Goal: Information Seeking & Learning: Find specific page/section

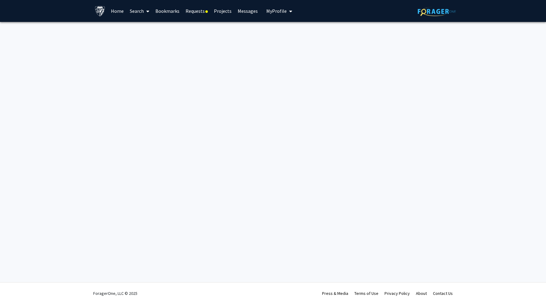
click at [132, 12] on link "Search" at bounding box center [140, 10] width 26 height 21
click at [140, 10] on link "Search" at bounding box center [140, 10] width 26 height 21
click at [245, 11] on link "Messages" at bounding box center [247, 10] width 26 height 21
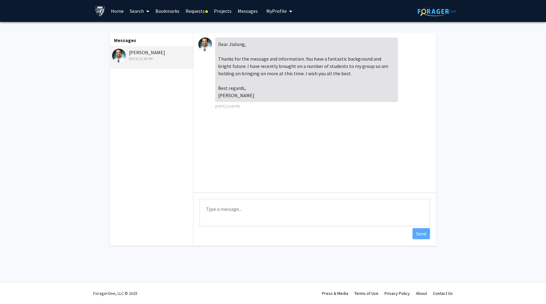
click at [204, 10] on link "Requests" at bounding box center [196, 10] width 28 height 21
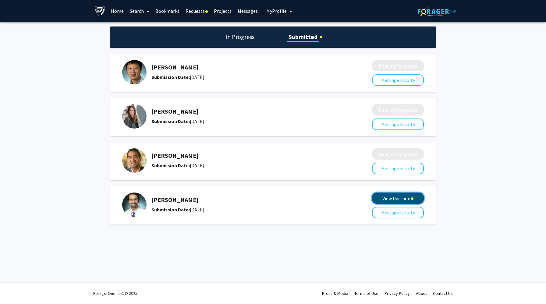
click at [397, 200] on button "View Decision" at bounding box center [398, 197] width 52 height 11
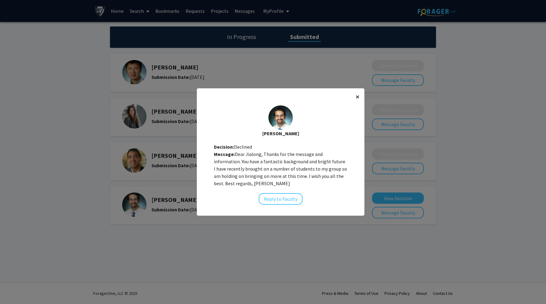
click at [356, 96] on span "×" at bounding box center [357, 96] width 4 height 9
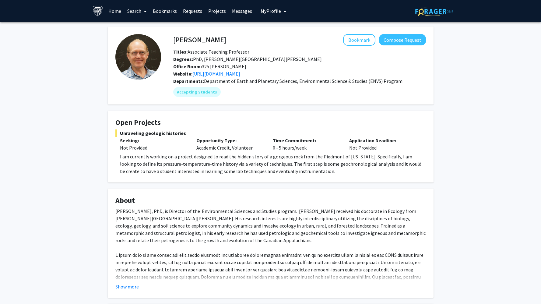
click at [135, 8] on link "Search" at bounding box center [137, 10] width 26 height 21
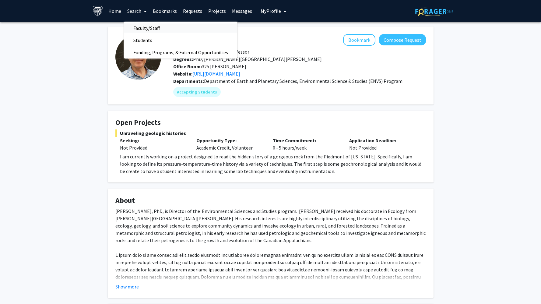
click at [146, 29] on span "Faculty/Staff" at bounding box center [146, 28] width 45 height 12
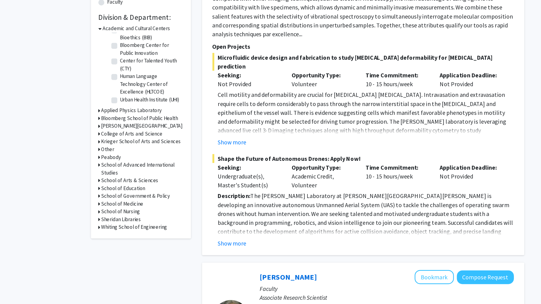
scroll to position [125, 0]
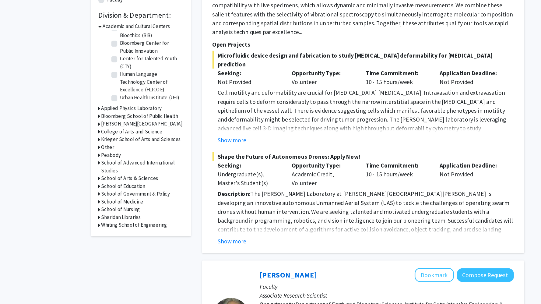
click at [125, 240] on h3 "Whiting School of Engineering" at bounding box center [128, 239] width 54 height 6
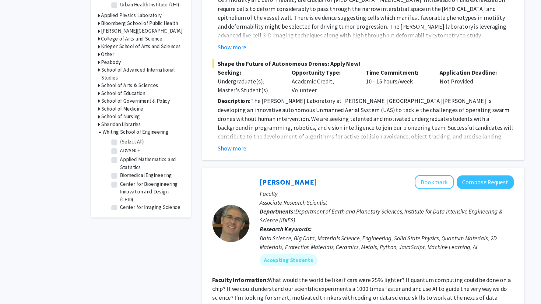
scroll to position [202, 0]
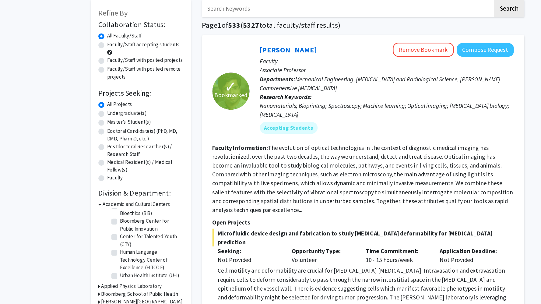
scroll to position [31, 0]
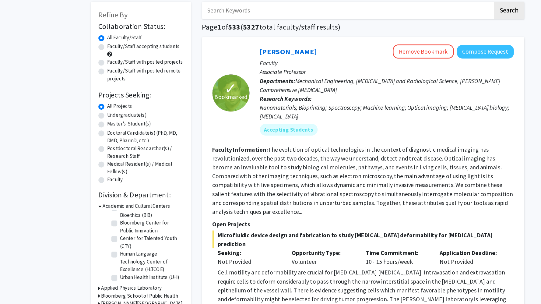
click at [106, 146] on label "Faculty" at bounding box center [112, 147] width 13 height 6
click at [106, 146] on input "Faculty" at bounding box center [108, 146] width 4 height 4
radio input "true"
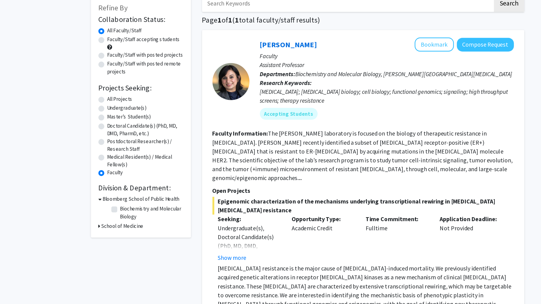
click at [106, 177] on label "Faculty" at bounding box center [112, 178] width 13 height 6
click at [106, 177] on input "Faculty" at bounding box center [108, 177] width 4 height 4
click at [106, 178] on label "Faculty" at bounding box center [112, 178] width 13 height 6
click at [106, 178] on input "Faculty" at bounding box center [108, 177] width 4 height 4
click at [106, 118] on label "All Projects" at bounding box center [116, 118] width 21 height 6
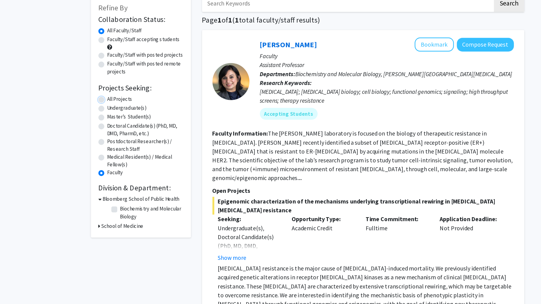
click at [106, 118] on input "All Projects" at bounding box center [108, 117] width 4 height 4
radio input "true"
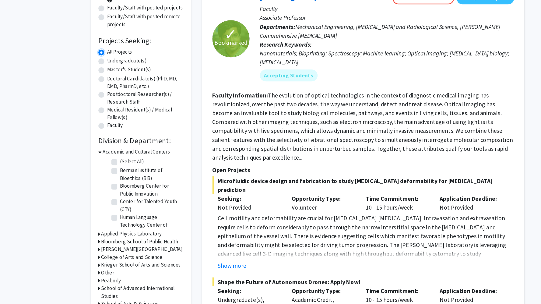
scroll to position [26, 0]
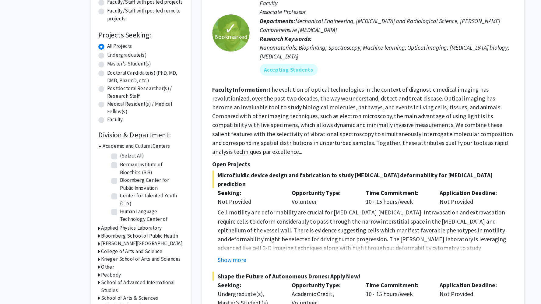
click at [100, 174] on icon at bounding box center [100, 174] width 3 height 6
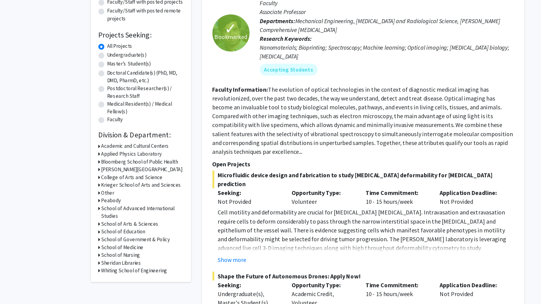
click at [120, 255] on h3 "School of Medicine" at bounding box center [118, 257] width 35 height 6
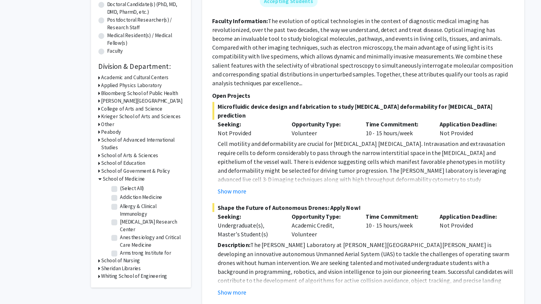
scroll to position [84, 0]
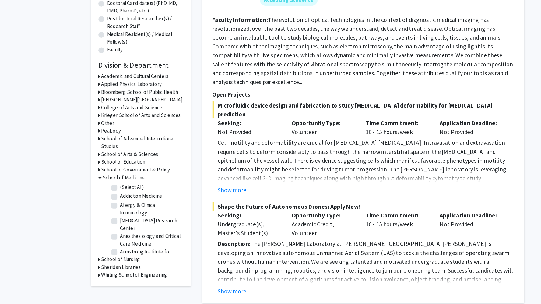
click at [117, 207] on label "(Select All)" at bounding box center [126, 208] width 19 height 6
click at [117, 207] on input "(Select All)" at bounding box center [119, 207] width 4 height 4
checkbox input "true"
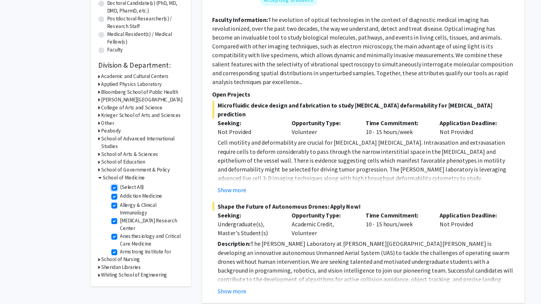
checkbox input "true"
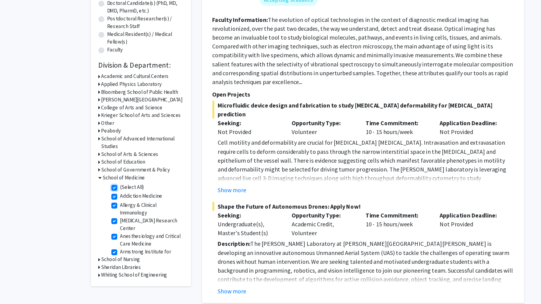
checkbox input "true"
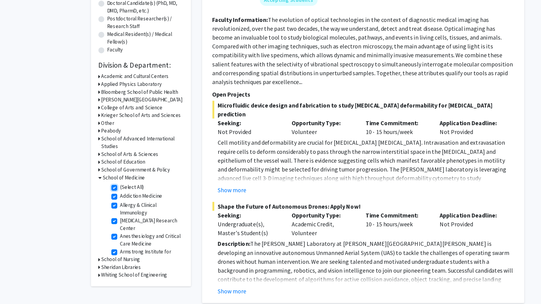
checkbox input "true"
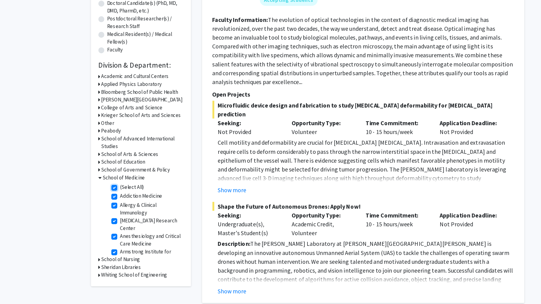
checkbox input "true"
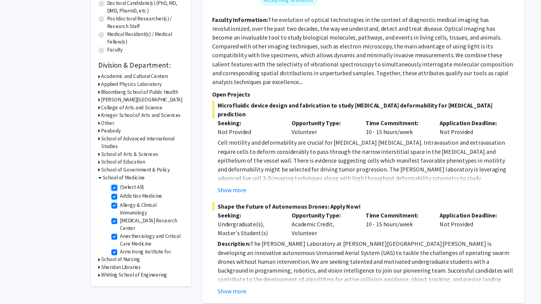
checkbox input "true"
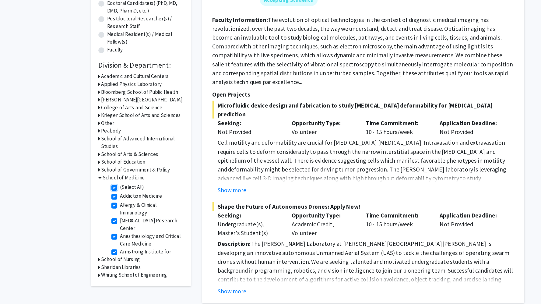
checkbox input "true"
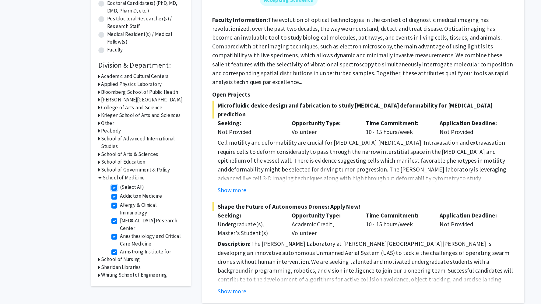
checkbox input "true"
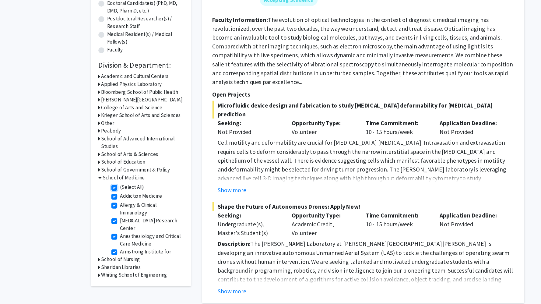
checkbox input "true"
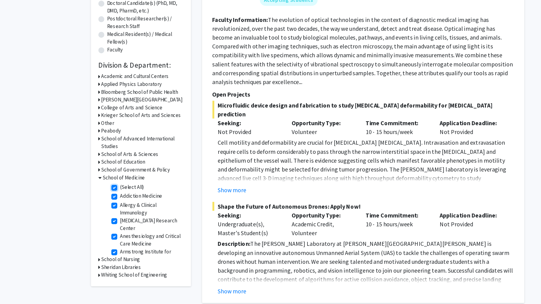
checkbox input "true"
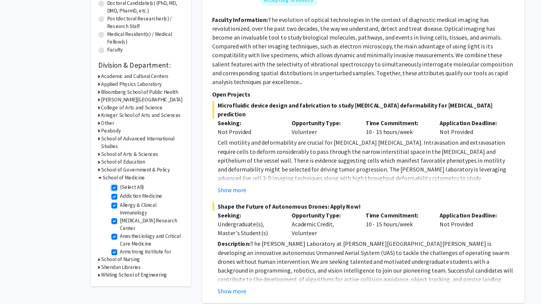
checkbox input "true"
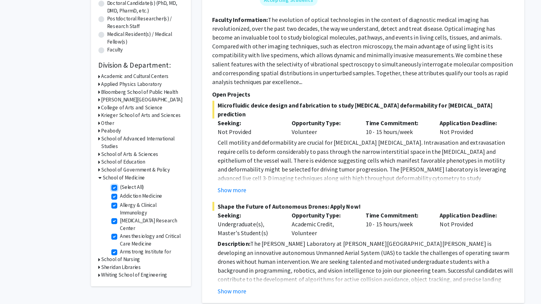
checkbox input "true"
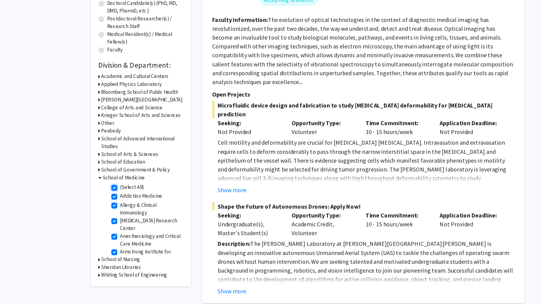
checkbox input "true"
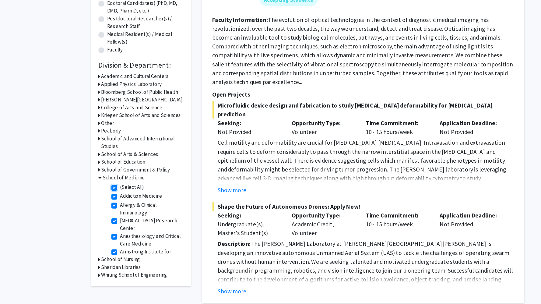
checkbox input "true"
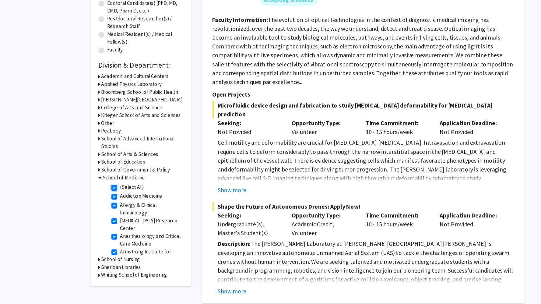
checkbox input "true"
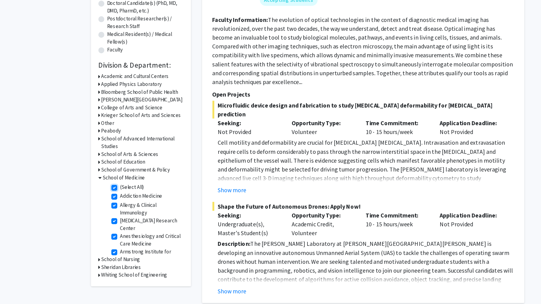
checkbox input "true"
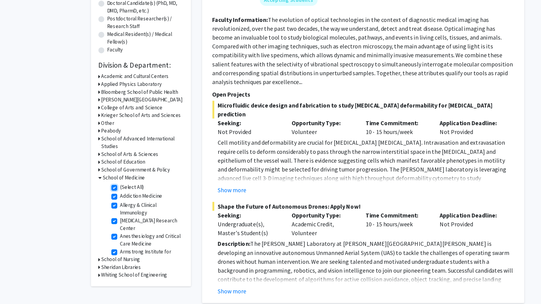
checkbox input "true"
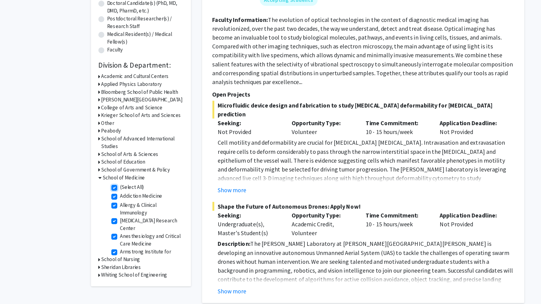
checkbox input "true"
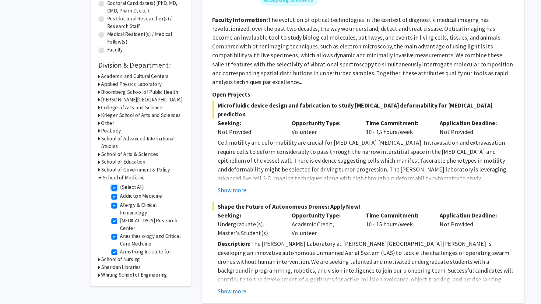
checkbox input "true"
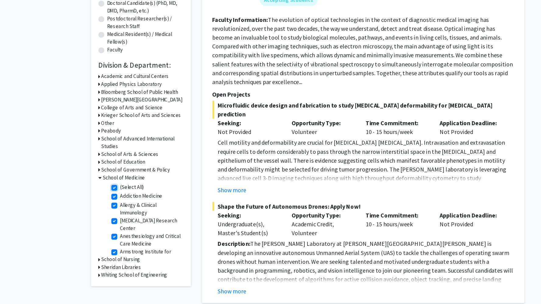
checkbox input "true"
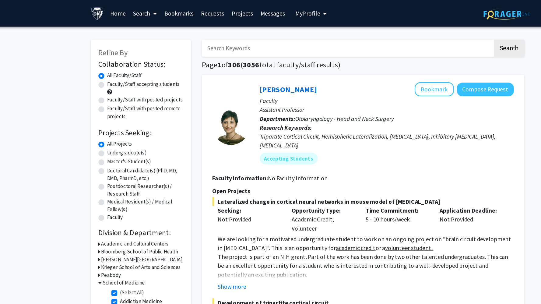
click at [106, 132] on label "Master's Student(s)" at bounding box center [124, 133] width 36 height 6
click at [106, 132] on input "Master's Student(s)" at bounding box center [108, 132] width 4 height 4
radio input "true"
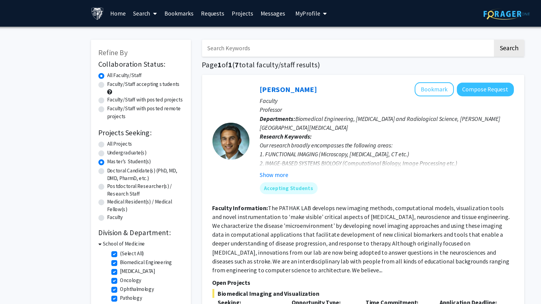
click at [104, 117] on div "All Projects" at bounding box center [134, 118] width 70 height 7
click at [106, 119] on label "All Projects" at bounding box center [116, 118] width 21 height 6
click at [106, 119] on input "All Projects" at bounding box center [108, 117] width 4 height 4
radio input "true"
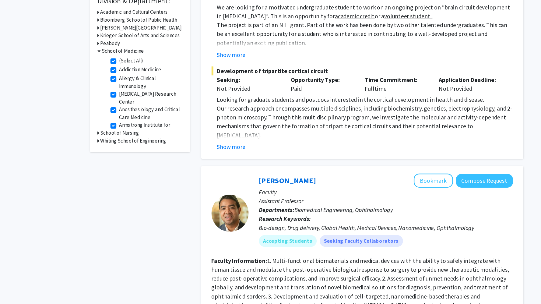
scroll to position [42, 0]
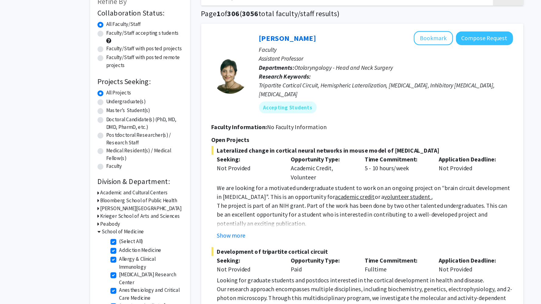
click at [101, 189] on div "School of Medicine" at bounding box center [134, 190] width 70 height 6
click at [117, 198] on label "(Select All)" at bounding box center [126, 198] width 19 height 6
click at [117, 198] on input "(Select All)" at bounding box center [119, 197] width 4 height 4
checkbox input "false"
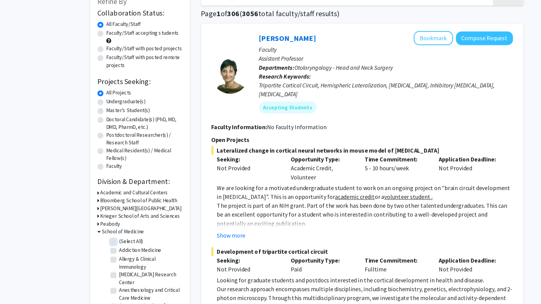
checkbox input "false"
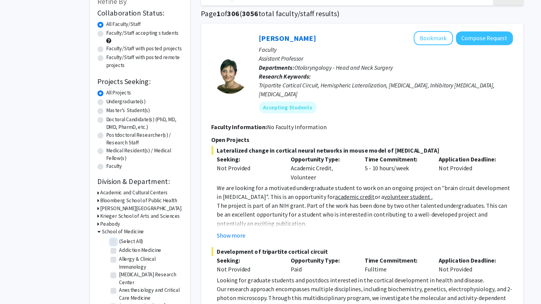
checkbox input "false"
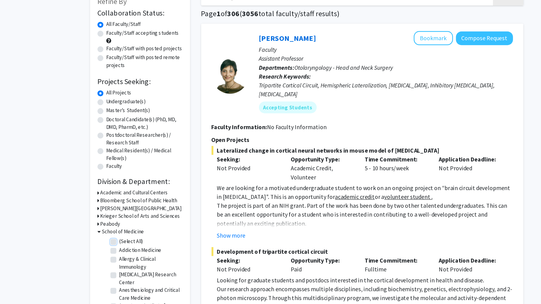
checkbox input "false"
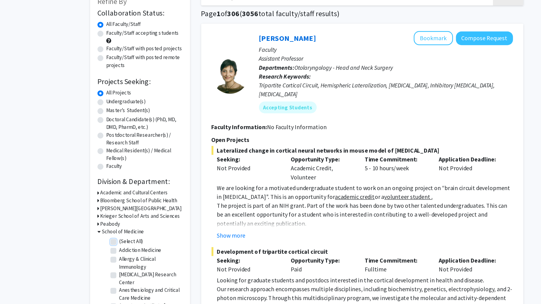
checkbox input "false"
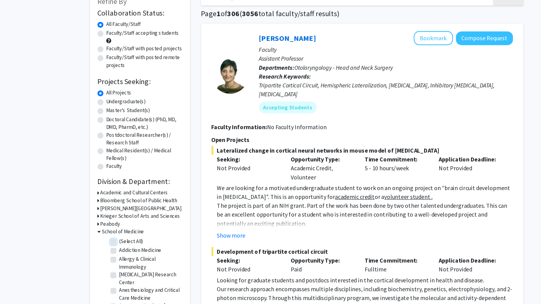
checkbox input "false"
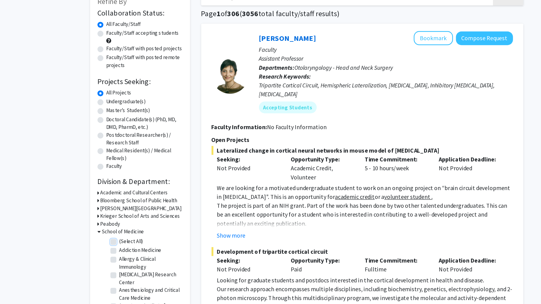
checkbox input "false"
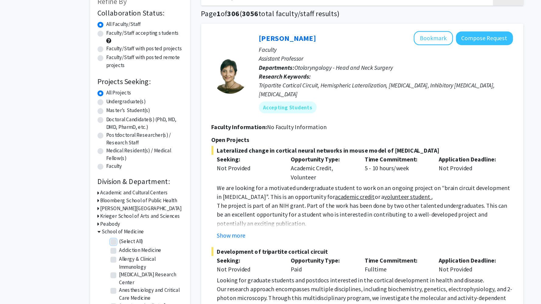
checkbox input "false"
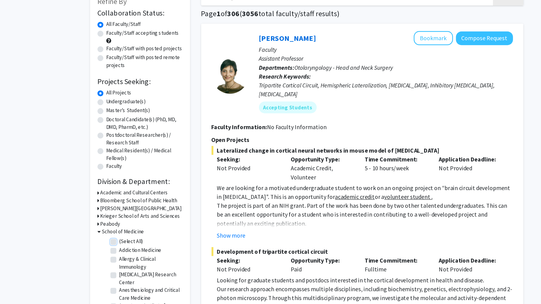
checkbox input "false"
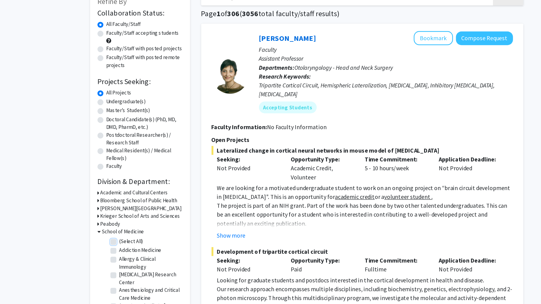
checkbox input "false"
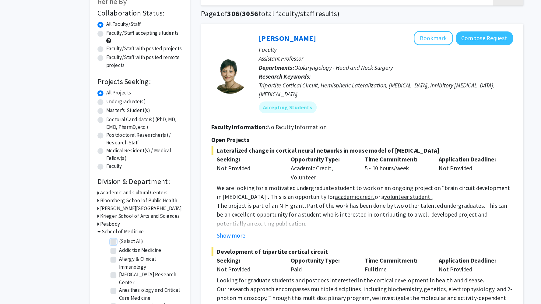
checkbox input "false"
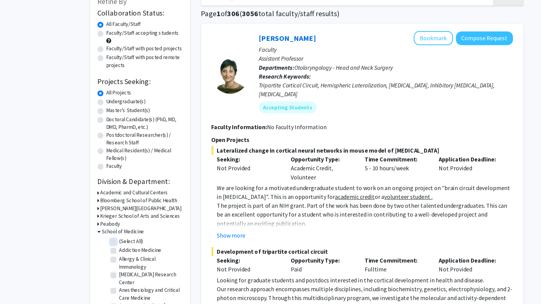
checkbox input "false"
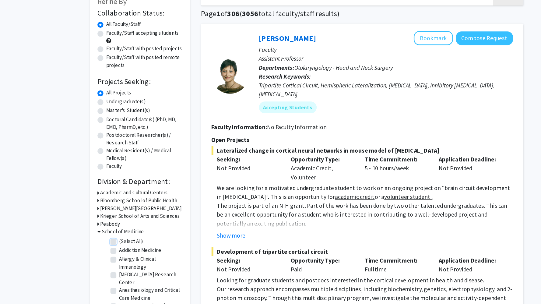
checkbox input "false"
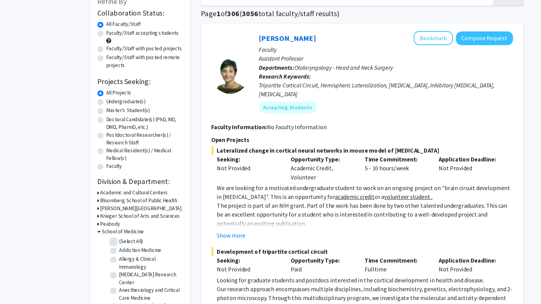
checkbox input "false"
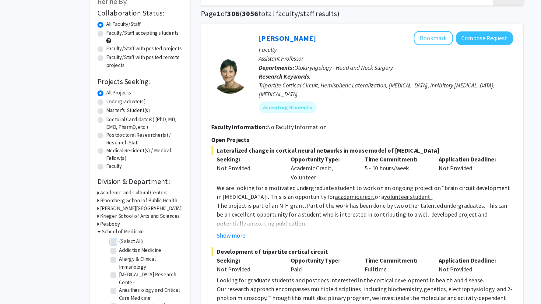
checkbox input "false"
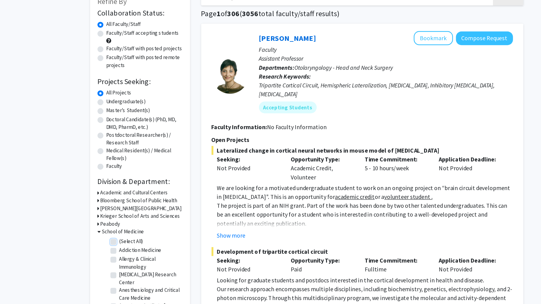
checkbox input "false"
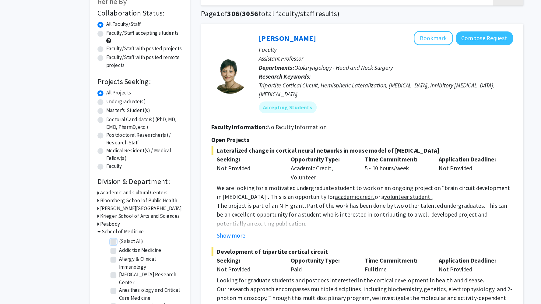
checkbox input "false"
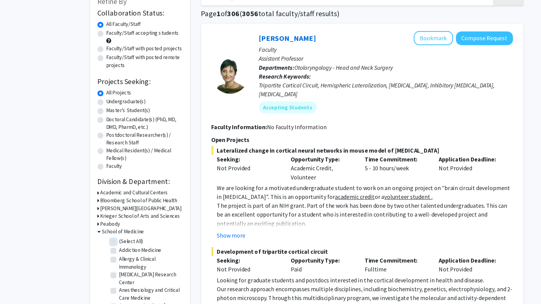
checkbox input "false"
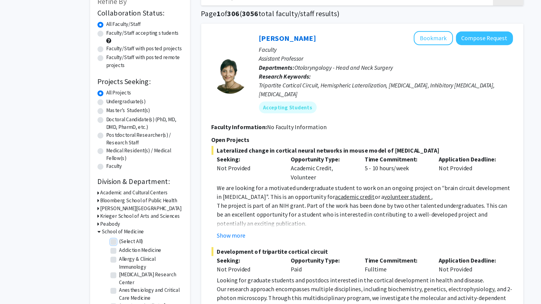
checkbox input "false"
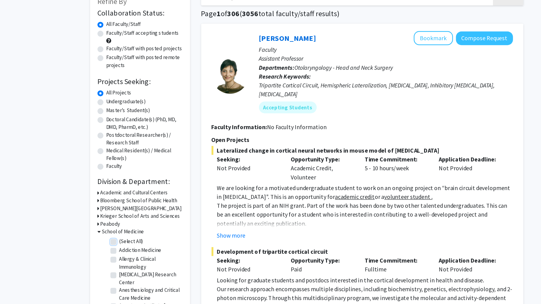
checkbox input "false"
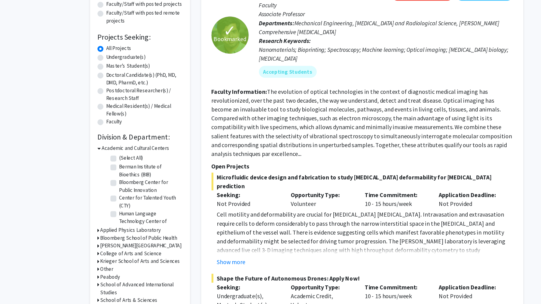
scroll to position [28, 0]
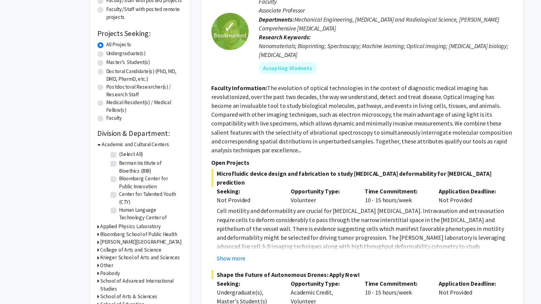
click at [99, 173] on icon at bounding box center [100, 173] width 3 height 6
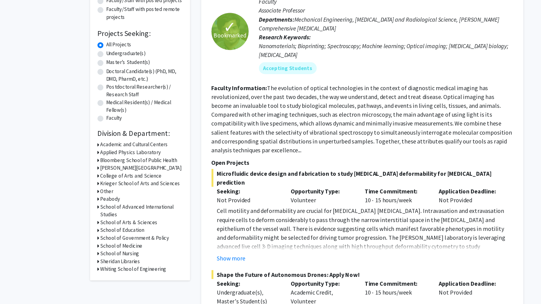
click at [99, 271] on icon at bounding box center [100, 268] width 2 height 6
click at [100, 268] on icon at bounding box center [100, 268] width 3 height 6
click at [98, 277] on div "Refine By Collaboration Status: Collaboration Status All Faculty/Staff Collabor…" at bounding box center [134, 144] width 82 height 279
click at [98, 276] on div "Refine By Collaboration Status: Collaboration Status All Faculty/Staff Collabor…" at bounding box center [134, 144] width 82 height 279
click at [99, 275] on icon at bounding box center [100, 275] width 2 height 6
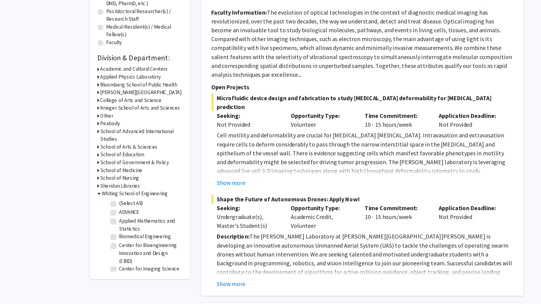
scroll to position [98, 0]
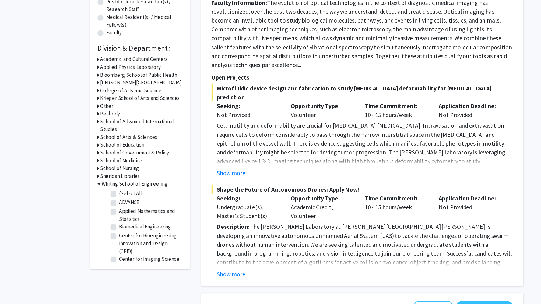
click at [117, 213] on label "(Select All)" at bounding box center [126, 213] width 19 height 6
click at [117, 213] on input "(Select All)" at bounding box center [119, 212] width 4 height 4
checkbox input "true"
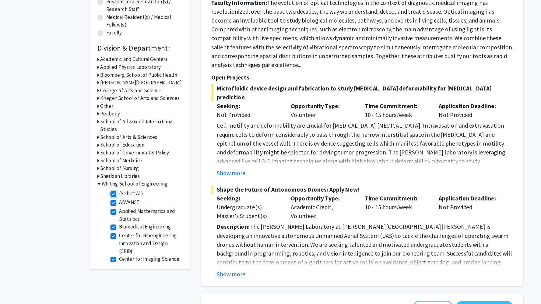
checkbox input "true"
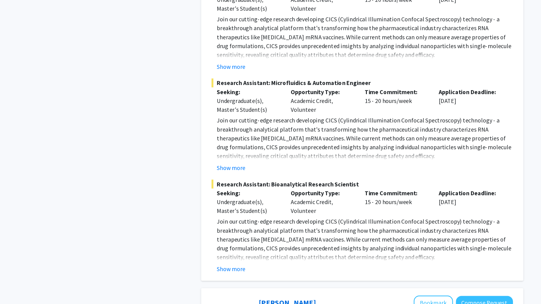
scroll to position [574, 0]
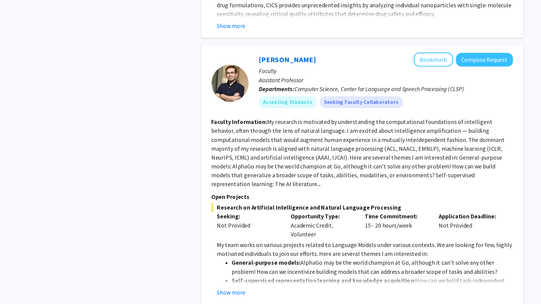
click at [305, 179] on fg-read-more "My research is motivated by understanding the computational foundations of inte…" at bounding box center [312, 179] width 241 height 57
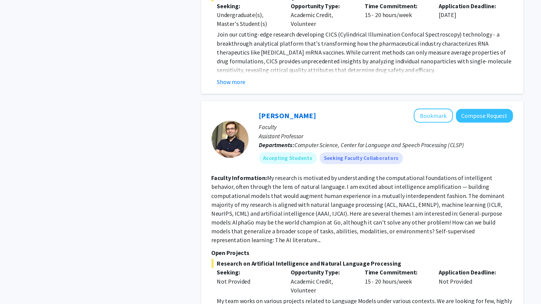
scroll to position [582, 0]
drag, startPoint x: 285, startPoint y: 89, endPoint x: 231, endPoint y: 87, distance: 54.2
click at [231, 89] on div "[PERSON_NAME] Bookmark Compose Request" at bounding box center [335, 95] width 209 height 12
click at [231, 89] on div "[PERSON_NAME] Bookmark Compose Request Faculty Assistant Professor Departments:…" at bounding box center [331, 114] width 217 height 50
drag, startPoint x: 227, startPoint y: 86, endPoint x: 274, endPoint y: 85, distance: 47.5
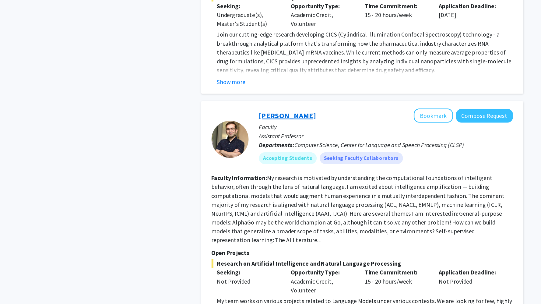
click at [274, 89] on div "[PERSON_NAME] Bookmark Compose Request Faculty Assistant Professor Departments:…" at bounding box center [331, 114] width 217 height 50
copy link "[PERSON_NAME]"
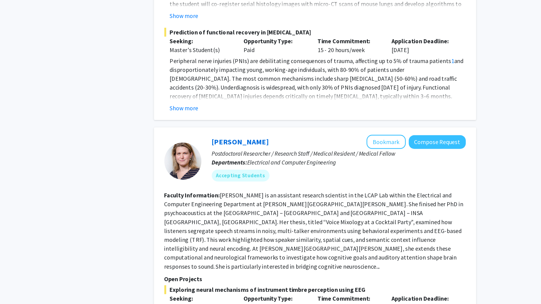
scroll to position [2542, 0]
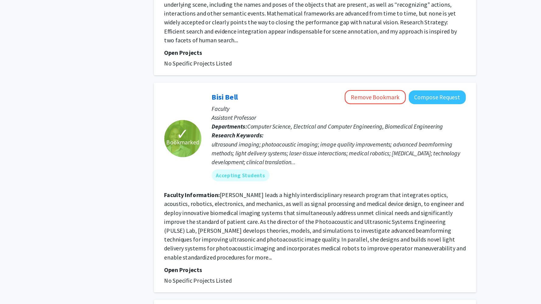
scroll to position [350, 0]
drag, startPoint x: 260, startPoint y: 74, endPoint x: 232, endPoint y: 72, distance: 27.8
click at [232, 75] on div "[PERSON_NAME] Remove Bookmark Compose Request" at bounding box center [335, 81] width 209 height 12
click at [261, 75] on div "[PERSON_NAME] Remove Bookmark Compose Request" at bounding box center [335, 81] width 209 height 12
drag, startPoint x: 259, startPoint y: 71, endPoint x: 231, endPoint y: 72, distance: 27.4
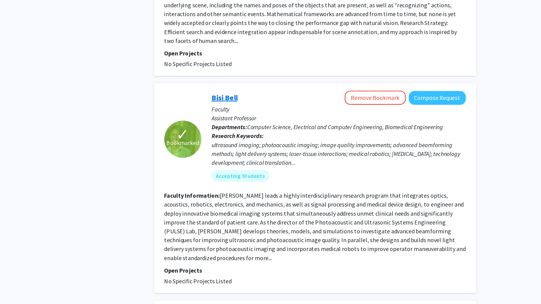
click at [231, 75] on div "[PERSON_NAME] Remove Bookmark Compose Request" at bounding box center [335, 81] width 209 height 12
copy link "Bisi Bell"
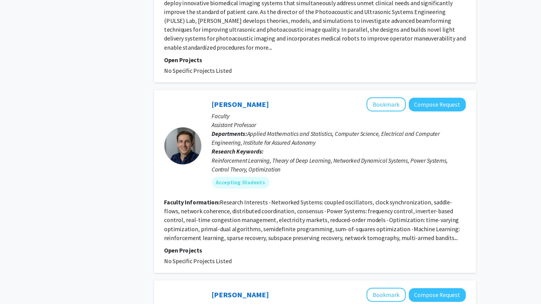
scroll to position [454, 0]
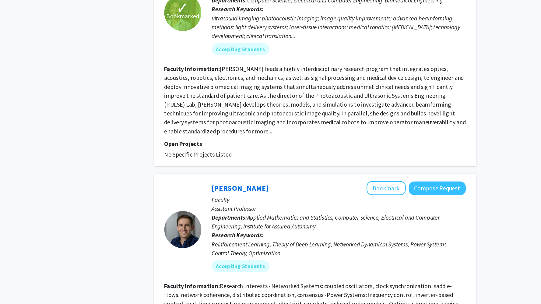
drag, startPoint x: 285, startPoint y: 134, endPoint x: 276, endPoint y: 140, distance: 11.1
click at [276, 149] on div "[PERSON_NAME] Bookmark Compose Request" at bounding box center [335, 155] width 209 height 12
copy link "[PERSON_NAME]"
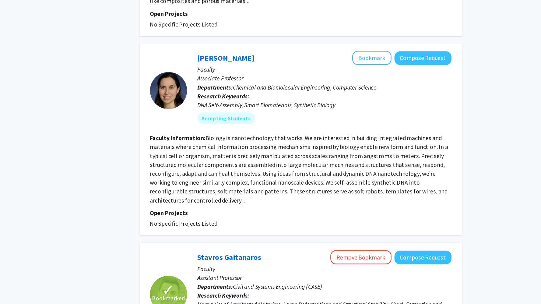
scroll to position [1363, 0]
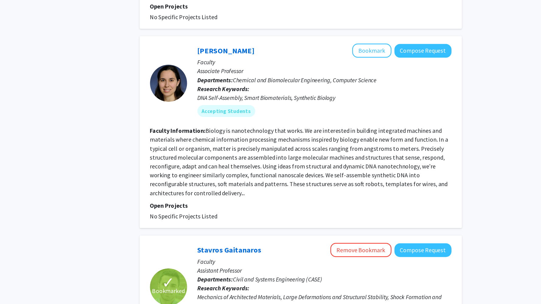
click at [287, 90] on div "[PERSON_NAME] Bookmark Compose Request" at bounding box center [335, 96] width 209 height 12
copy link "[PERSON_NAME]"
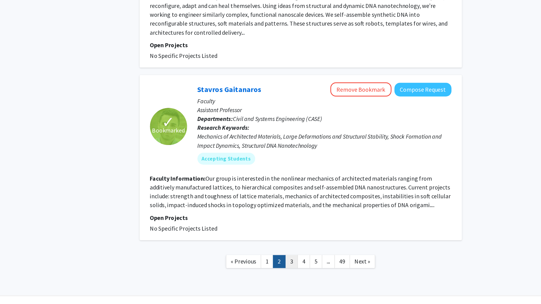
click at [308, 263] on link "3" at bounding box center [309, 268] width 10 height 11
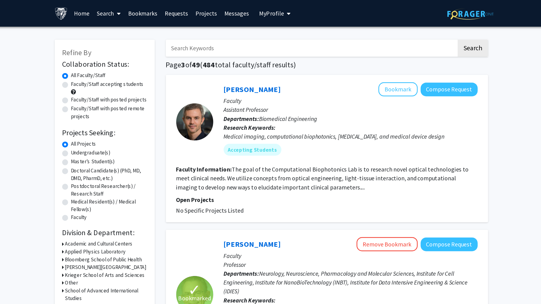
click at [236, 40] on input "Search Keywords" at bounding box center [303, 40] width 239 height 14
click at [424, 33] on button "Search" at bounding box center [436, 40] width 25 height 14
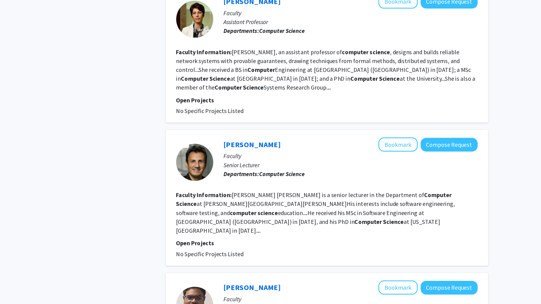
scroll to position [800, 0]
click at [272, 211] on fg-read-more "[PERSON_NAME] [PERSON_NAME] is a senior lecturer in the Department of Computer …" at bounding box center [306, 228] width 229 height 35
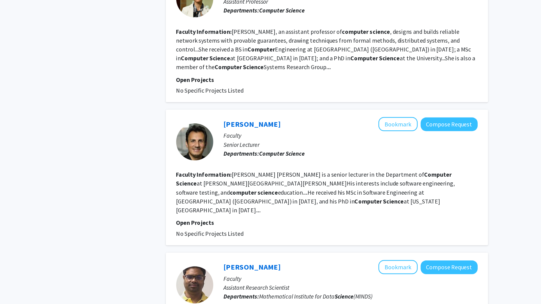
click at [278, 198] on fg-read-more "[PERSON_NAME] [PERSON_NAME] is a senior lecturer in the Department of Computer …" at bounding box center [306, 211] width 229 height 35
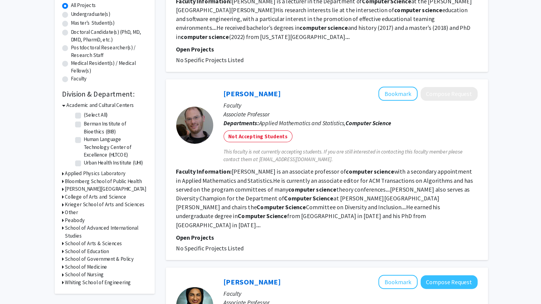
scroll to position [0, 0]
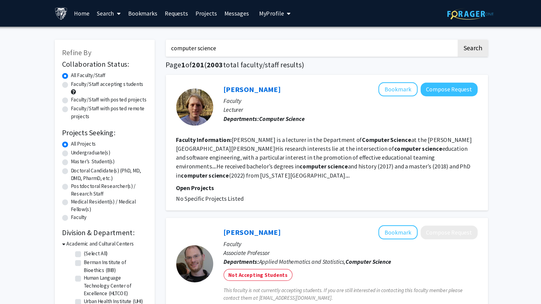
click at [245, 34] on input "computer science" at bounding box center [303, 40] width 239 height 14
paste input "[PERSON_NAME]"
click at [424, 33] on button "Search" at bounding box center [436, 40] width 25 height 14
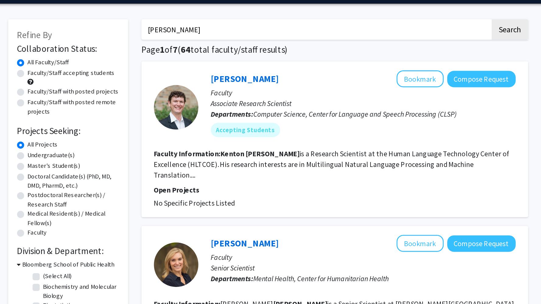
click at [258, 78] on div "[PERSON_NAME] Bookmark Compose Request" at bounding box center [335, 74] width 209 height 12
click at [261, 72] on link "[PERSON_NAME]" at bounding box center [254, 73] width 47 height 8
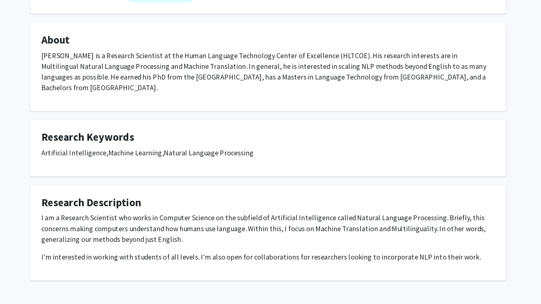
scroll to position [21, 0]
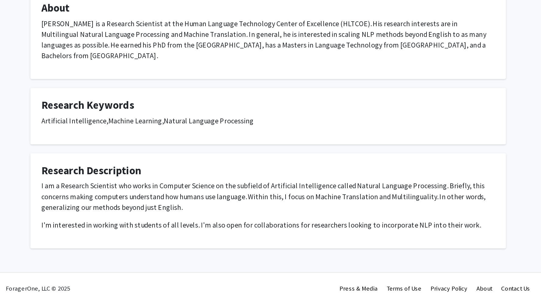
click at [202, 226] on p "I am a Research Scientist who works in Computer Science on the subfield of Arti…" at bounding box center [270, 230] width 311 height 22
click at [184, 240] on p "I am a Research Scientist who works in Computer Science on the subfield of Arti…" at bounding box center [270, 230] width 311 height 22
click at [183, 243] on div "I am a Research Scientist who works in Computer Science on the subfield of Arti…" at bounding box center [270, 236] width 311 height 34
click at [238, 231] on p "I am a Research Scientist who works in Computer Science on the subfield of Arti…" at bounding box center [270, 230] width 311 height 22
